Goal: Task Accomplishment & Management: Manage account settings

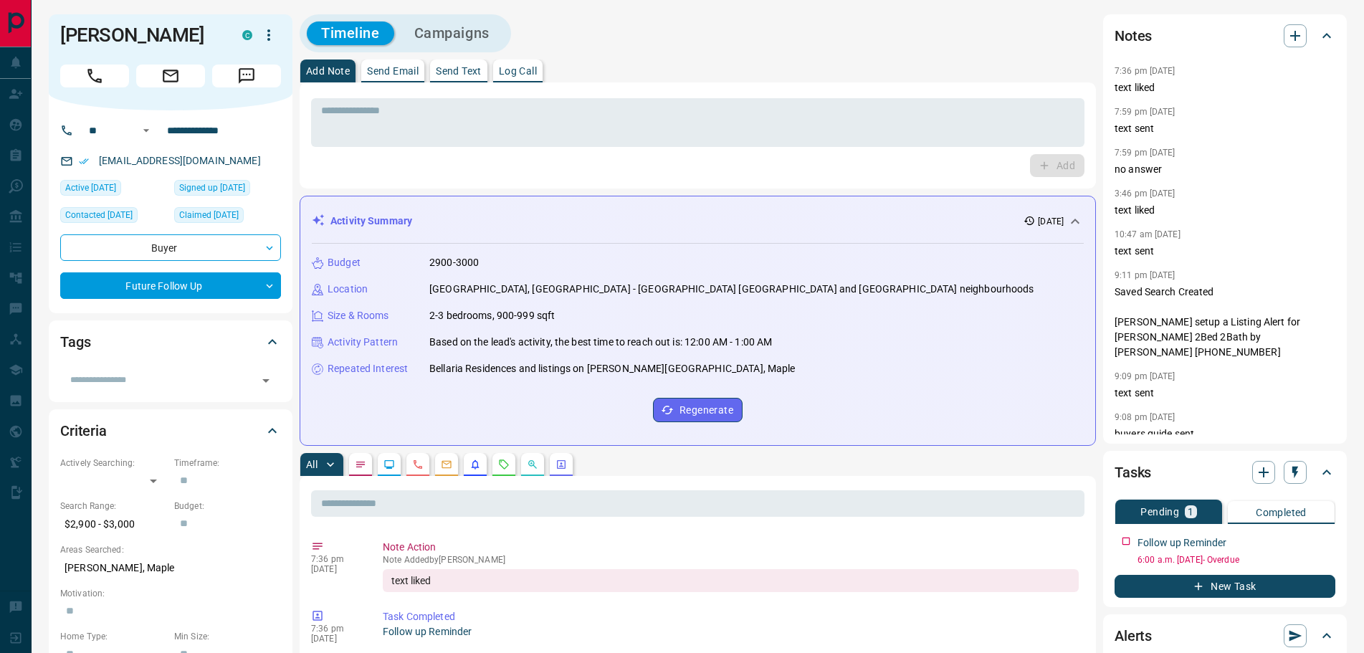
click at [532, 70] on p "Log Call" at bounding box center [518, 71] width 38 height 10
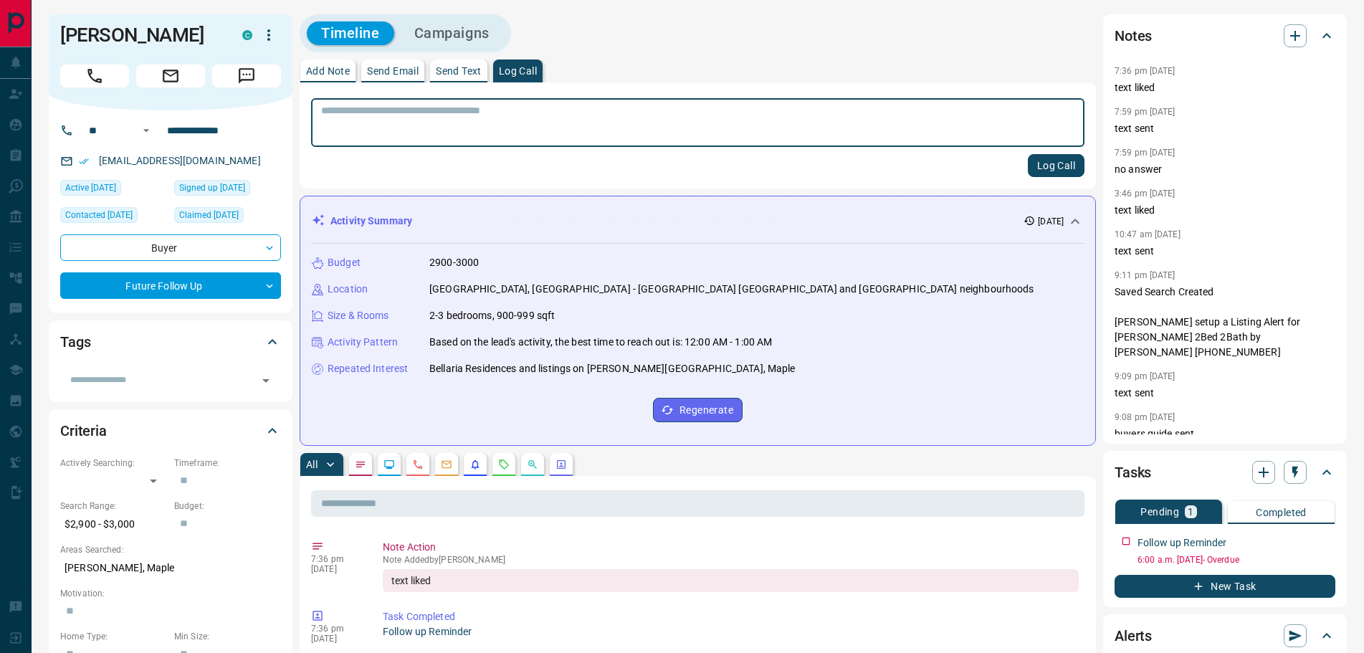
click at [1044, 164] on button "Log Call" at bounding box center [1056, 165] width 57 height 23
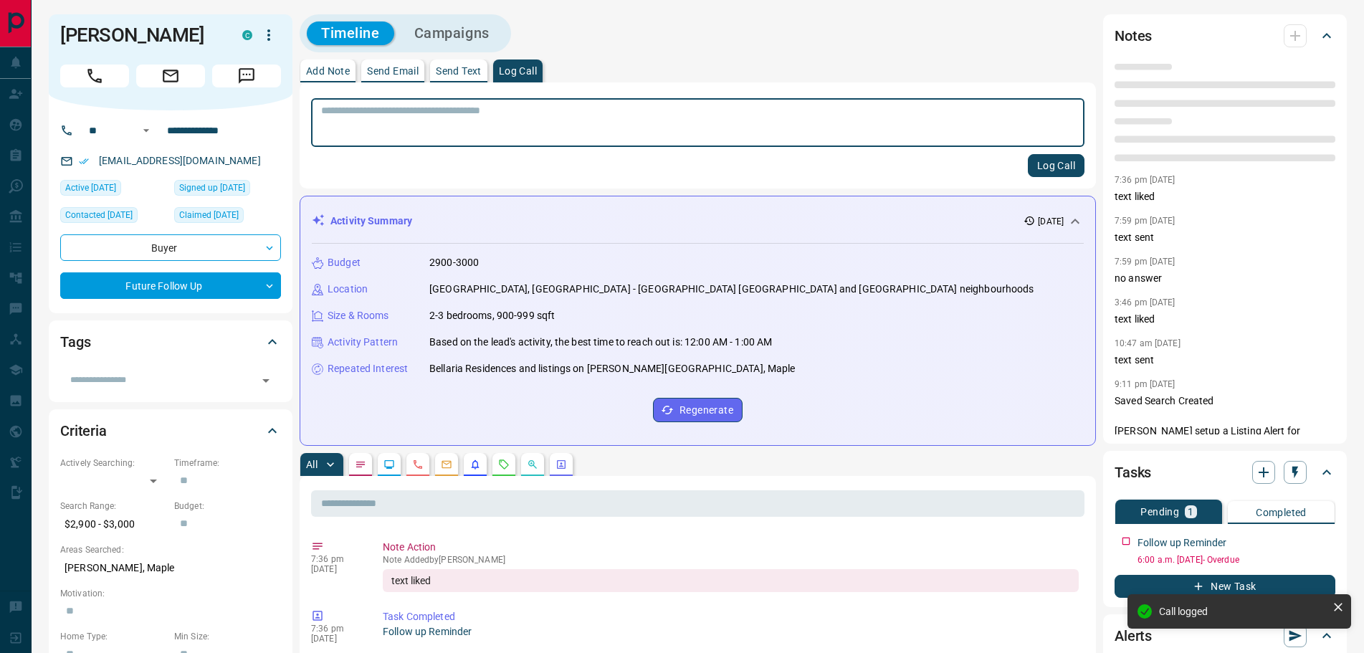
click at [335, 75] on p "Add Note" at bounding box center [328, 71] width 44 height 10
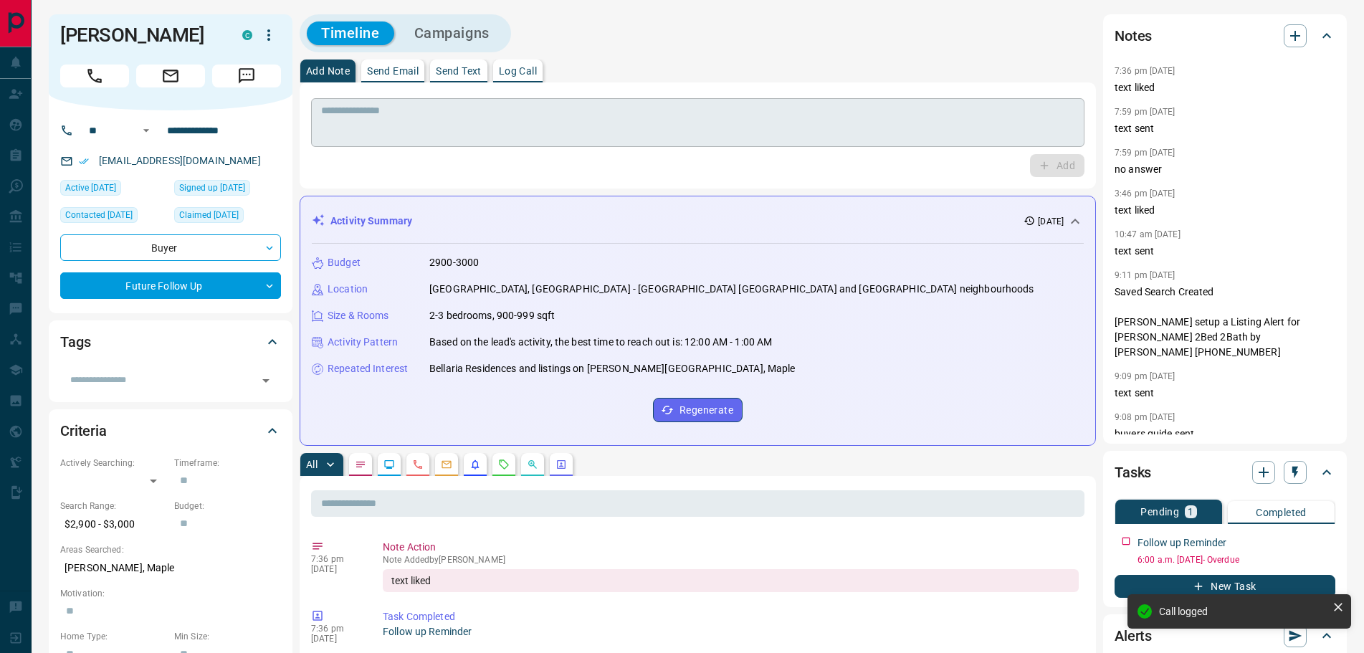
click at [369, 113] on textarea at bounding box center [697, 123] width 753 height 37
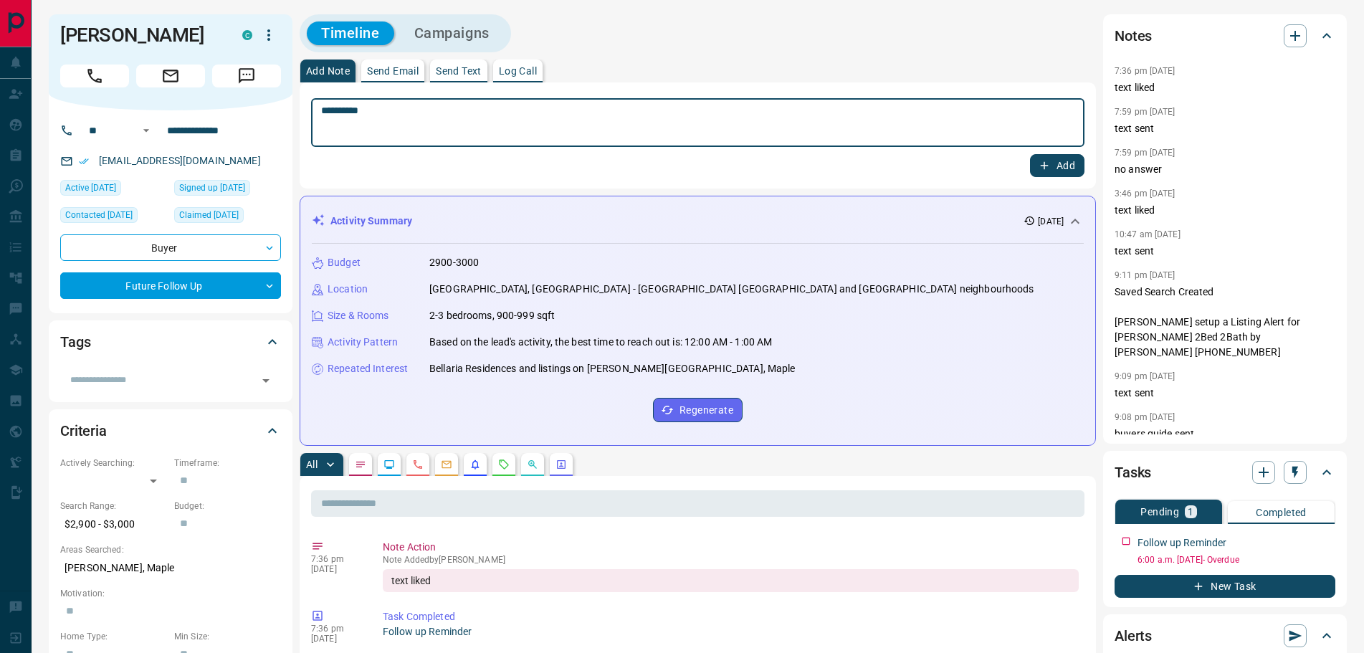
type textarea "*********"
click at [1041, 166] on icon "button" at bounding box center [1045, 166] width 8 height 8
click at [497, 118] on textarea at bounding box center [697, 123] width 753 height 37
type textarea "*********"
click at [1046, 160] on icon "button" at bounding box center [1044, 165] width 13 height 13
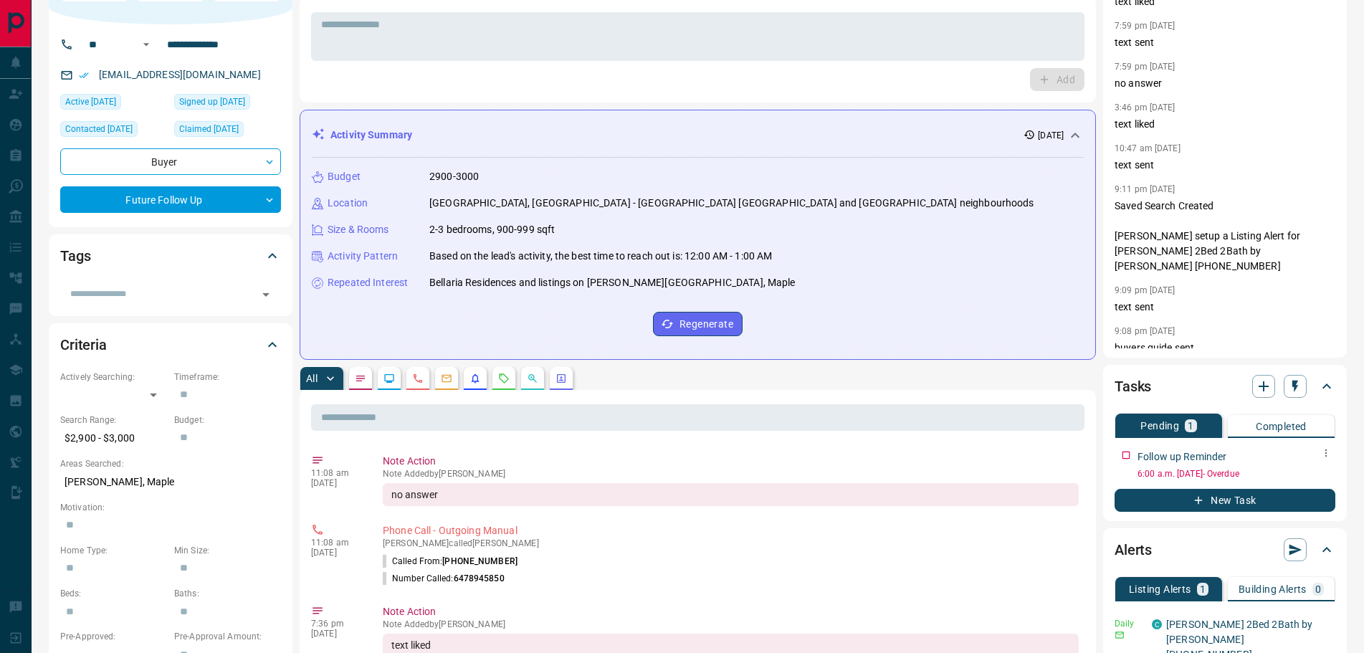
scroll to position [215, 0]
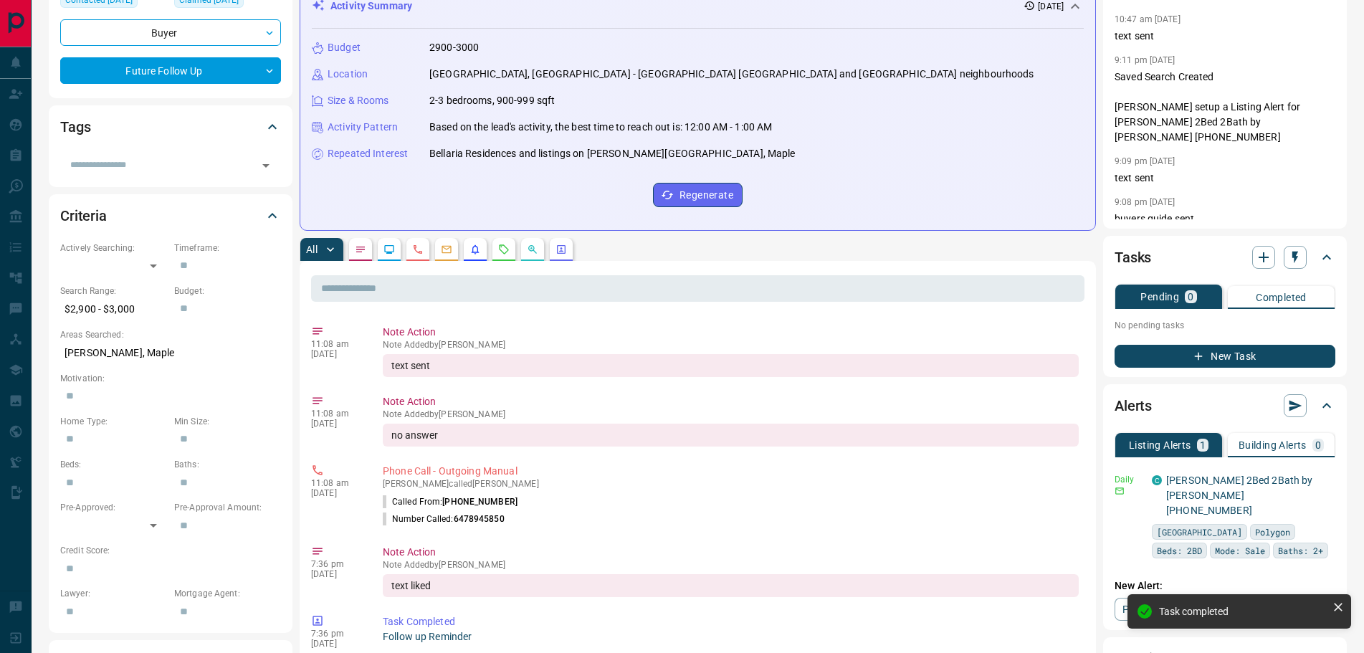
click at [1237, 352] on button "New Task" at bounding box center [1225, 356] width 221 height 23
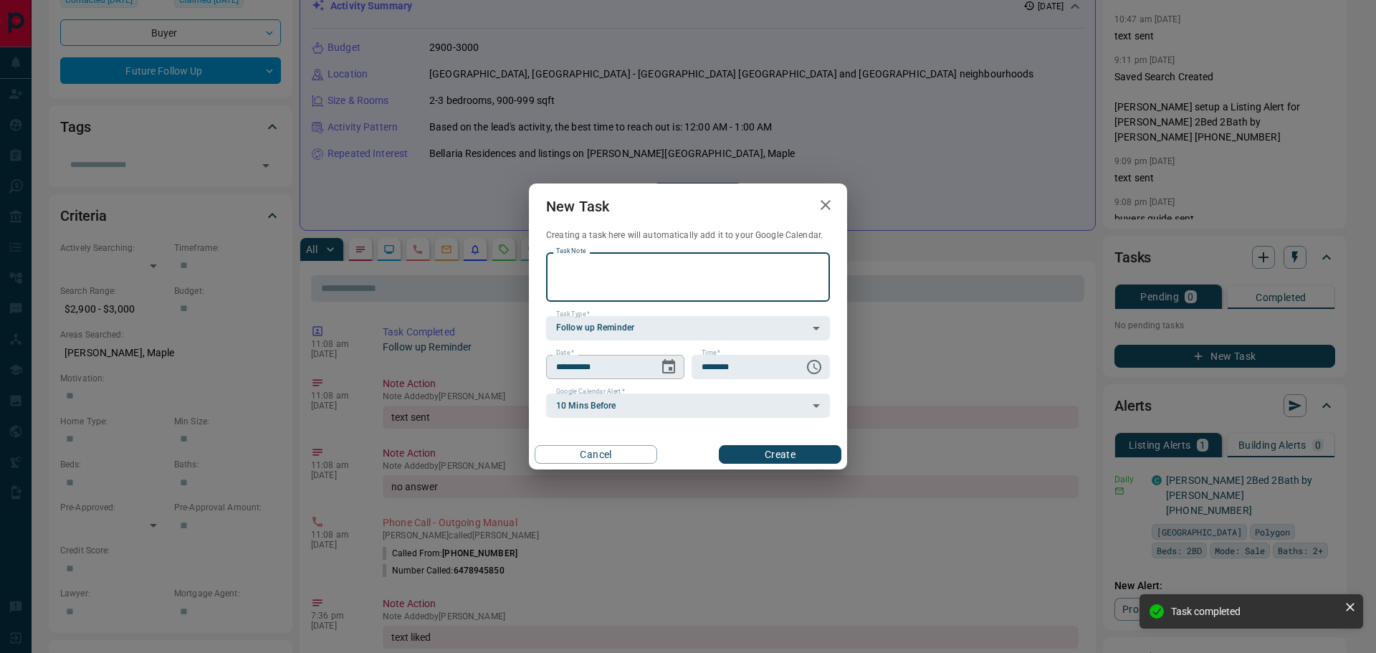
click at [671, 373] on icon "Choose date, selected date is Aug 19, 2025" at bounding box center [668, 366] width 13 height 14
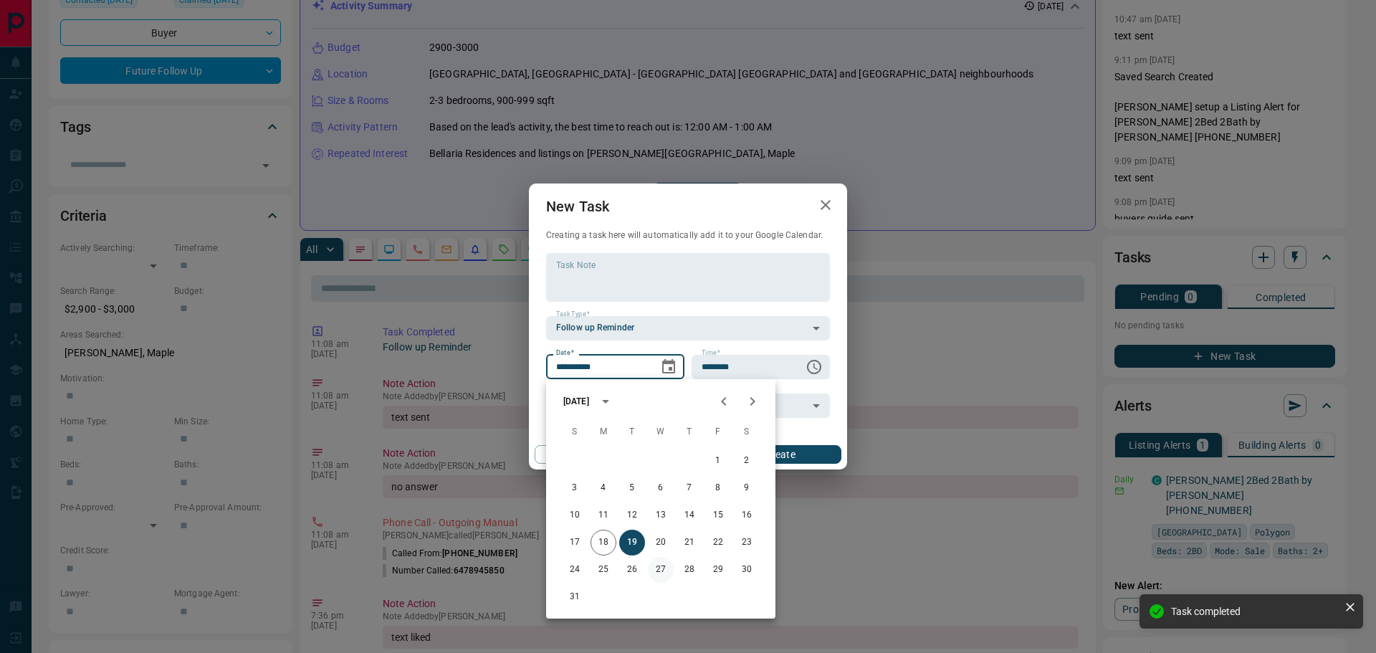
click at [664, 566] on button "27" at bounding box center [661, 570] width 26 height 26
type input "**********"
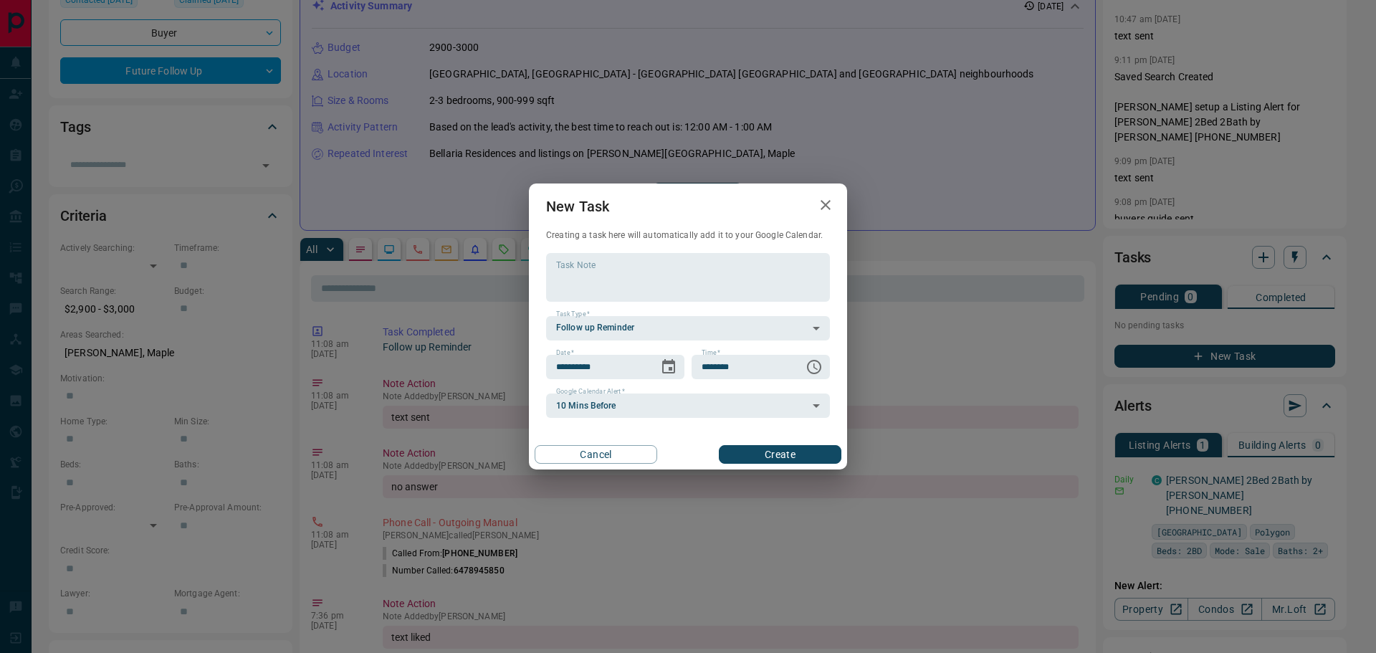
click at [783, 447] on button "Create" at bounding box center [780, 454] width 123 height 19
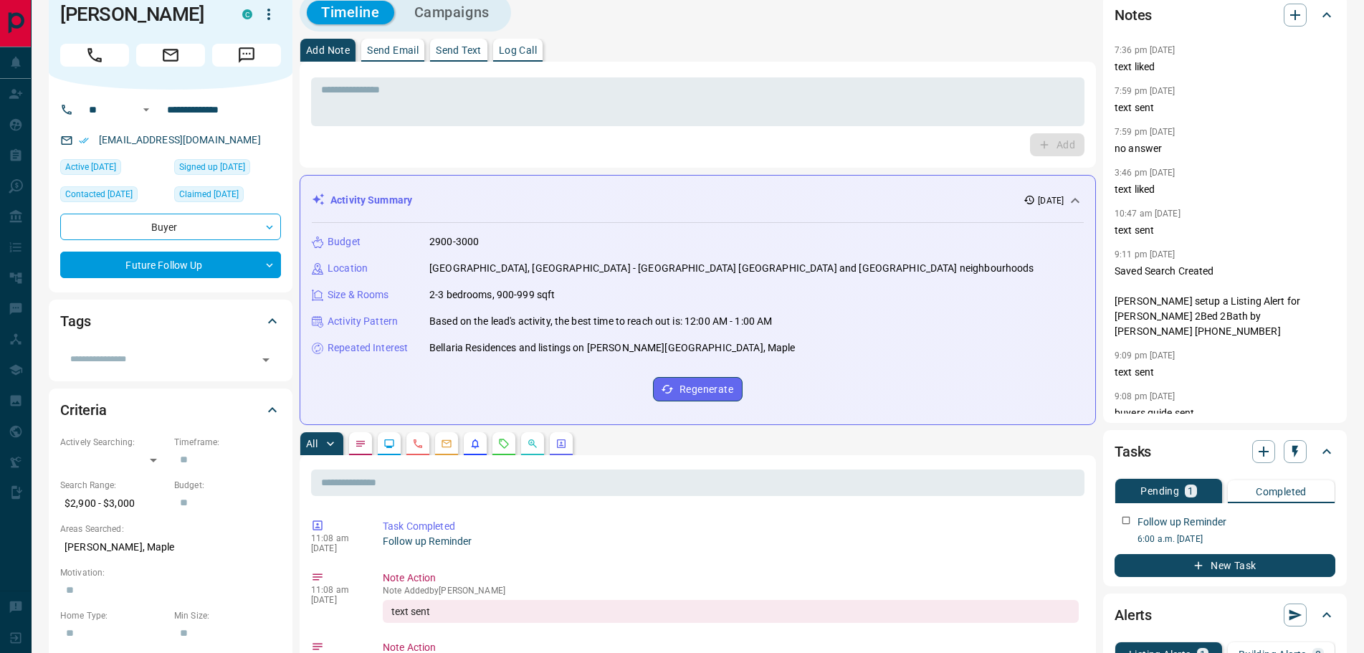
scroll to position [0, 0]
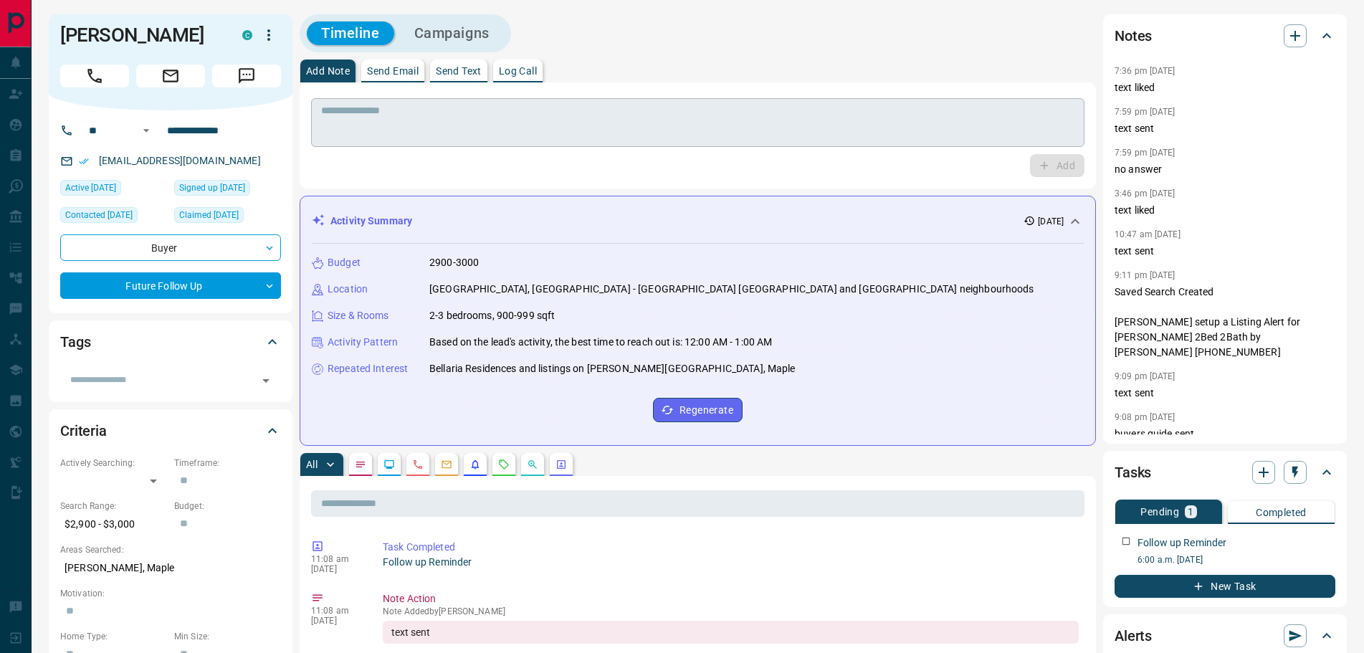
click at [390, 127] on textarea at bounding box center [697, 123] width 753 height 37
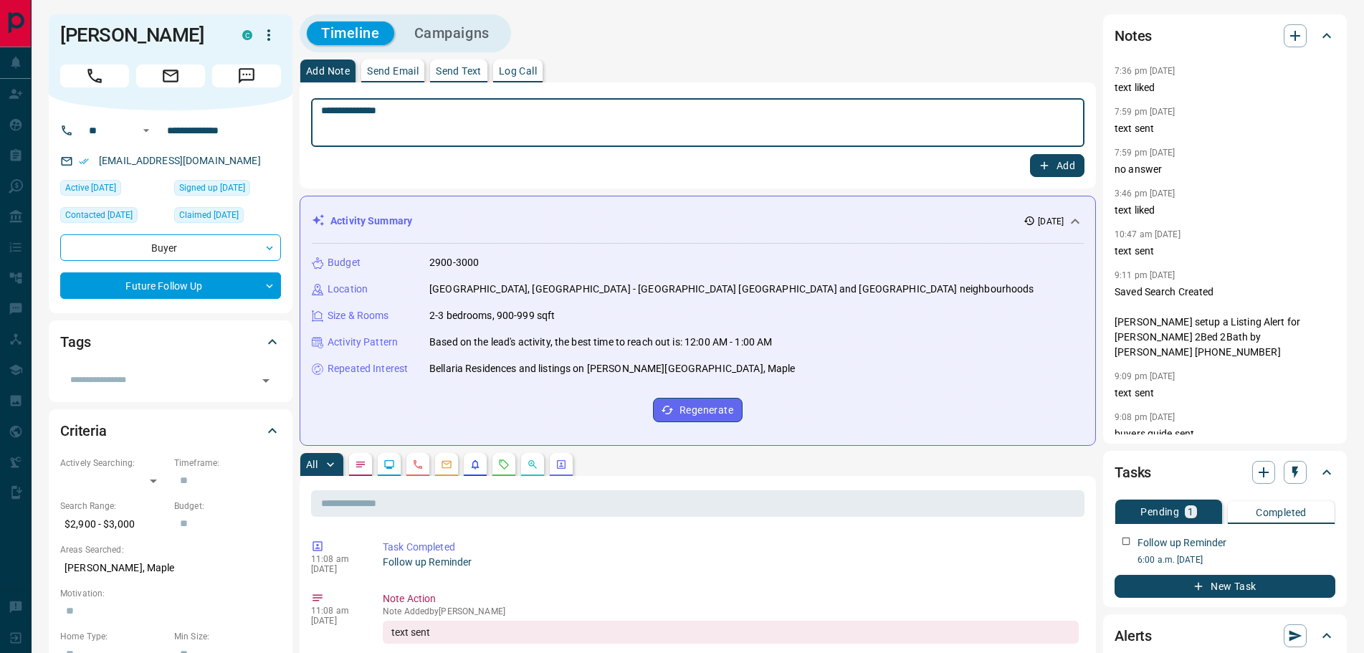
type textarea "**********"
click at [1038, 161] on icon "button" at bounding box center [1044, 165] width 13 height 13
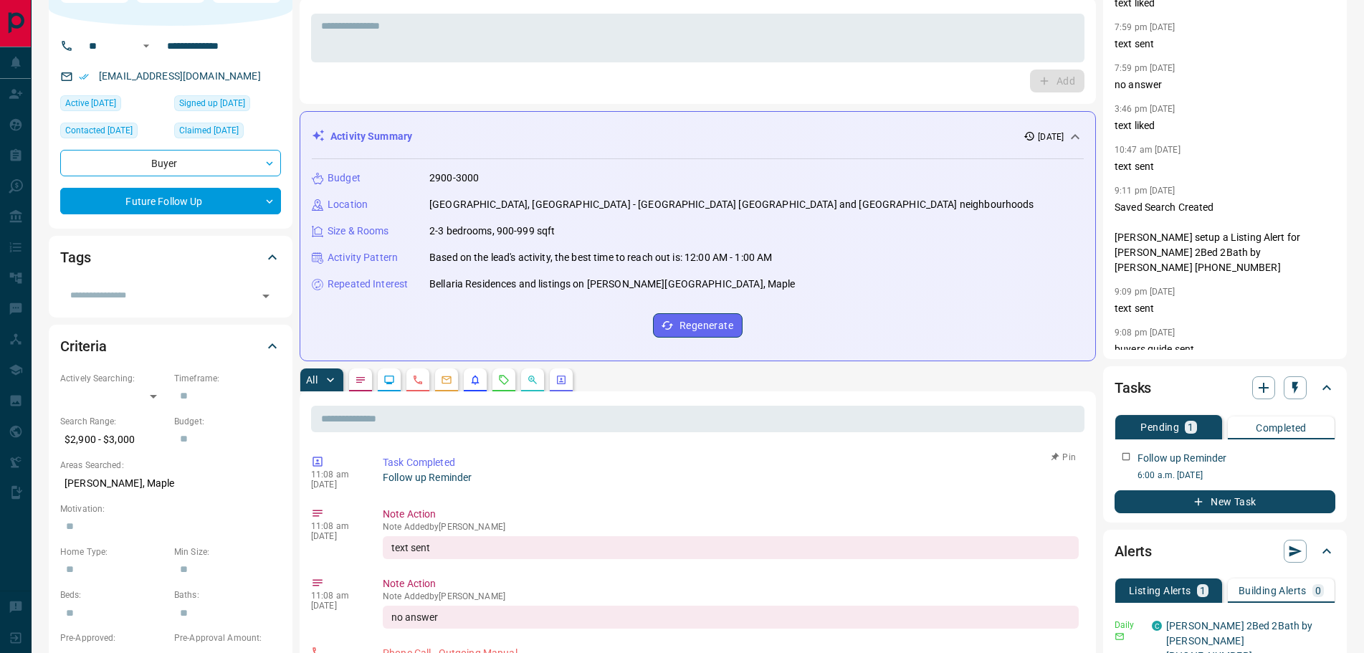
scroll to position [215, 0]
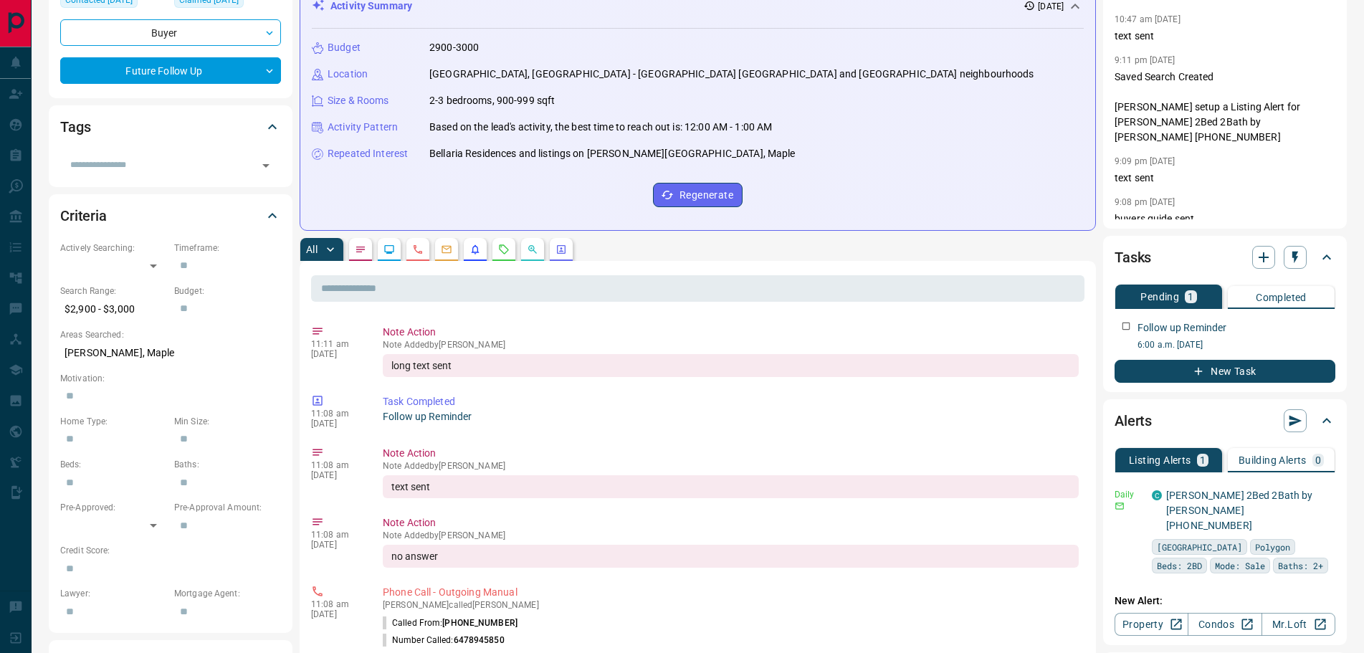
click at [411, 253] on button "button" at bounding box center [417, 249] width 23 height 23
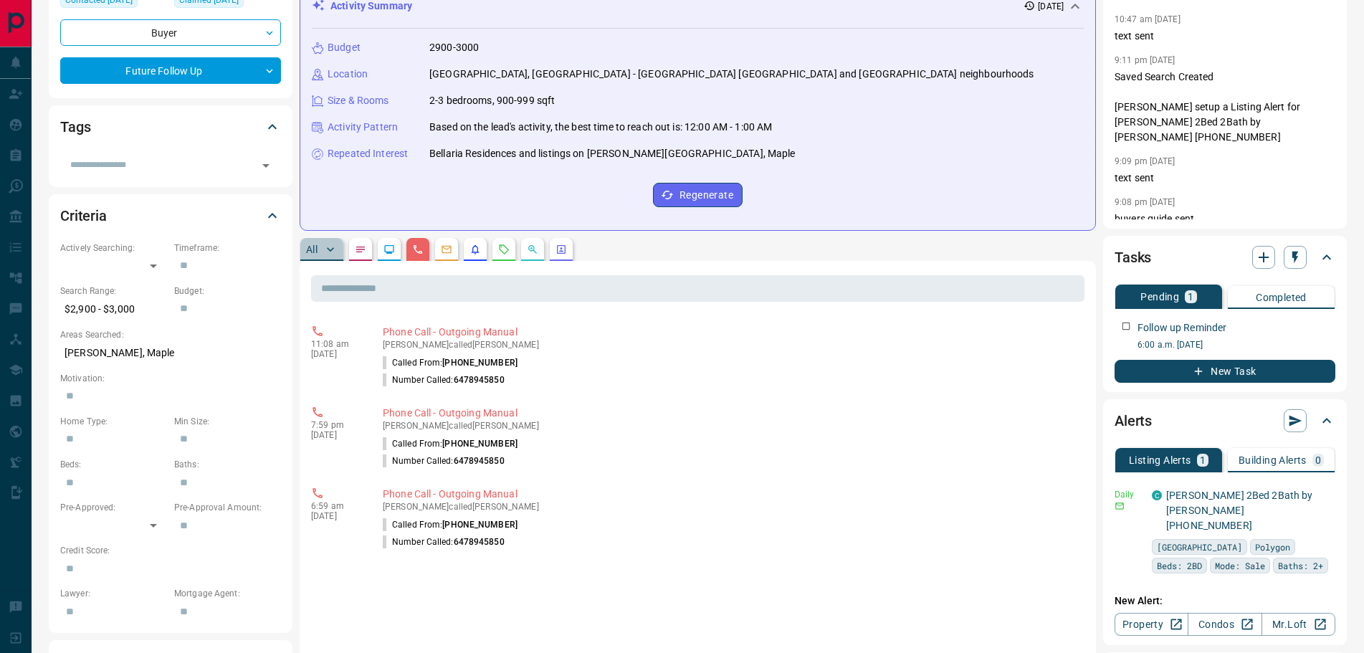
click at [315, 251] on p "All" at bounding box center [311, 249] width 11 height 10
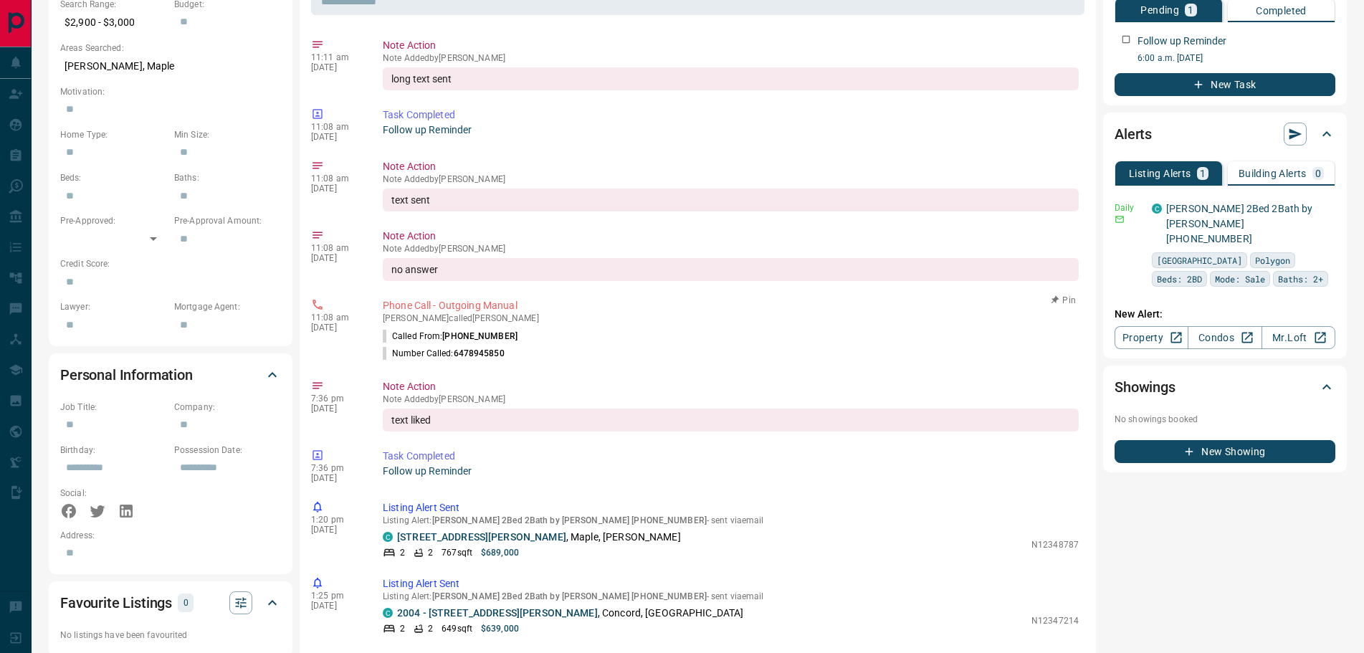
scroll to position [358, 0]
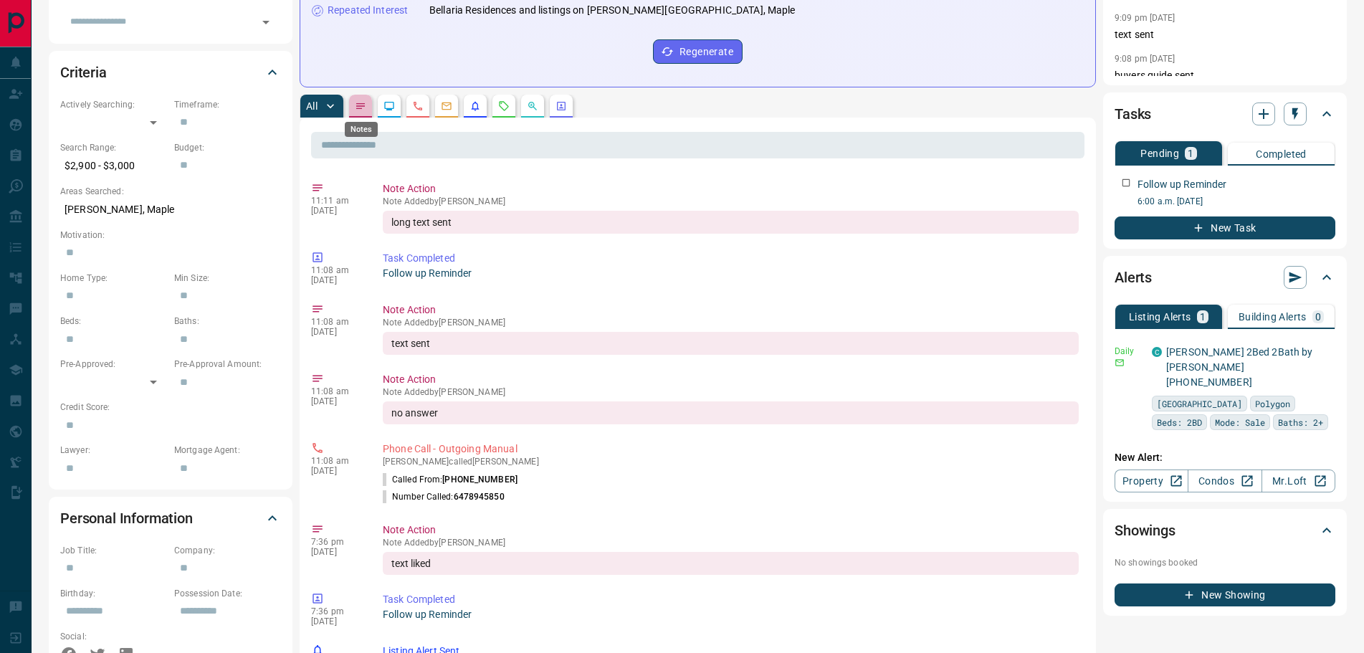
click at [366, 105] on icon "Notes" at bounding box center [360, 105] width 11 height 11
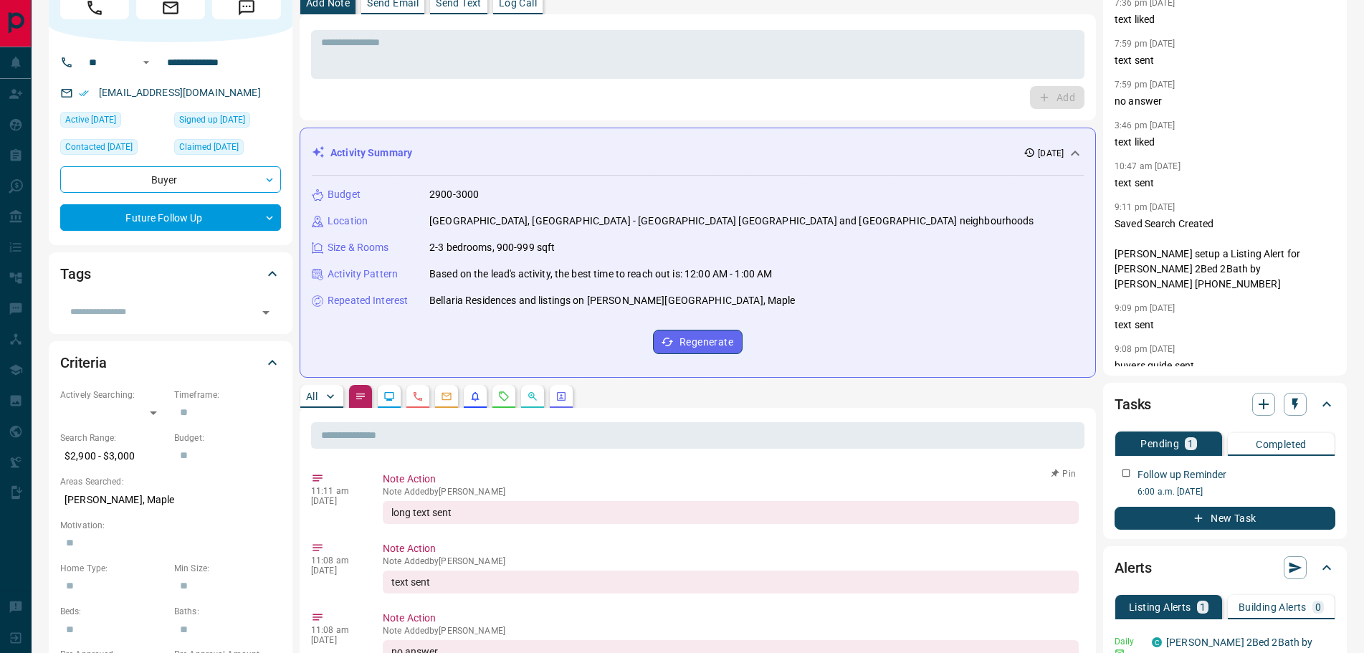
scroll to position [0, 0]
